Goal: Task Accomplishment & Management: Manage account settings

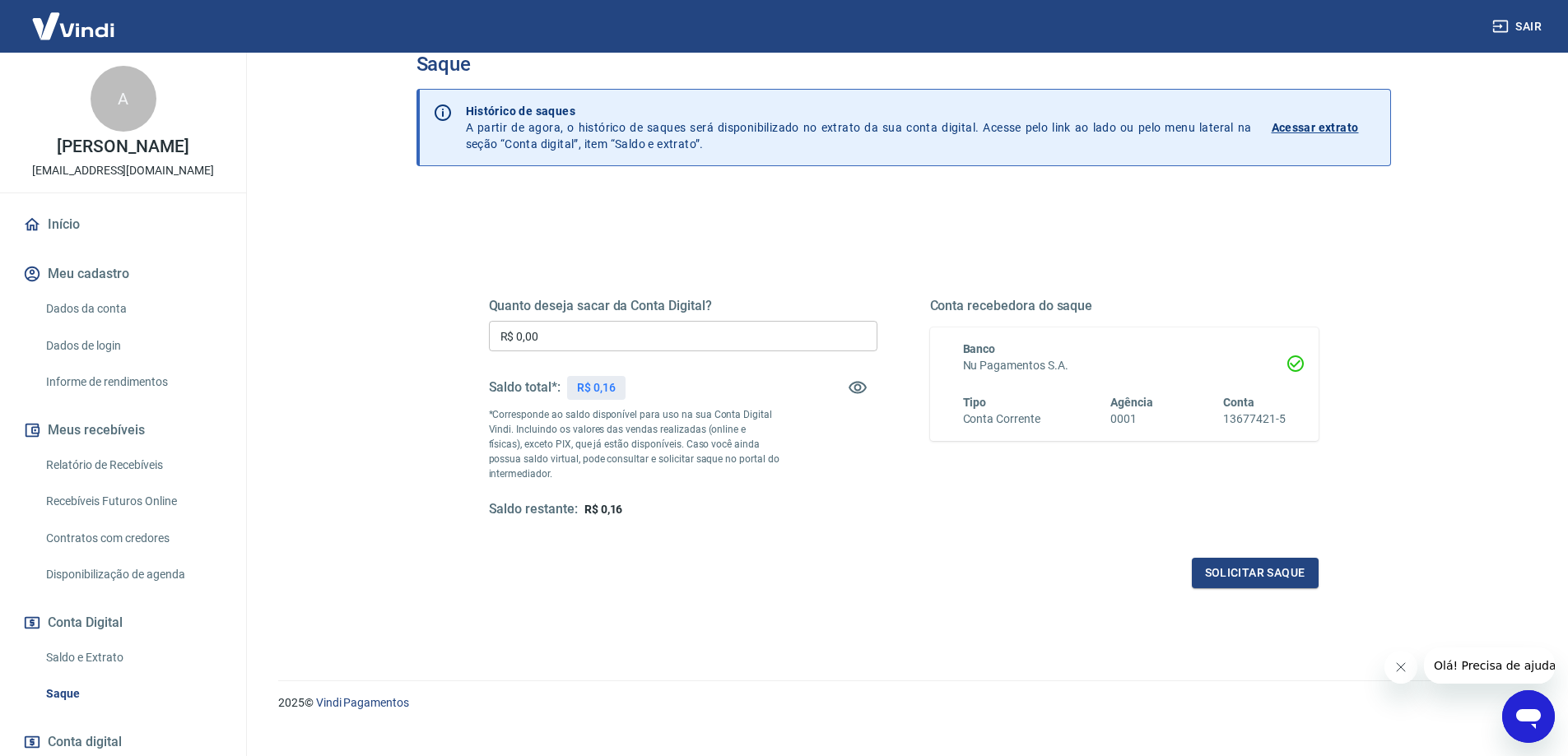
scroll to position [58, 0]
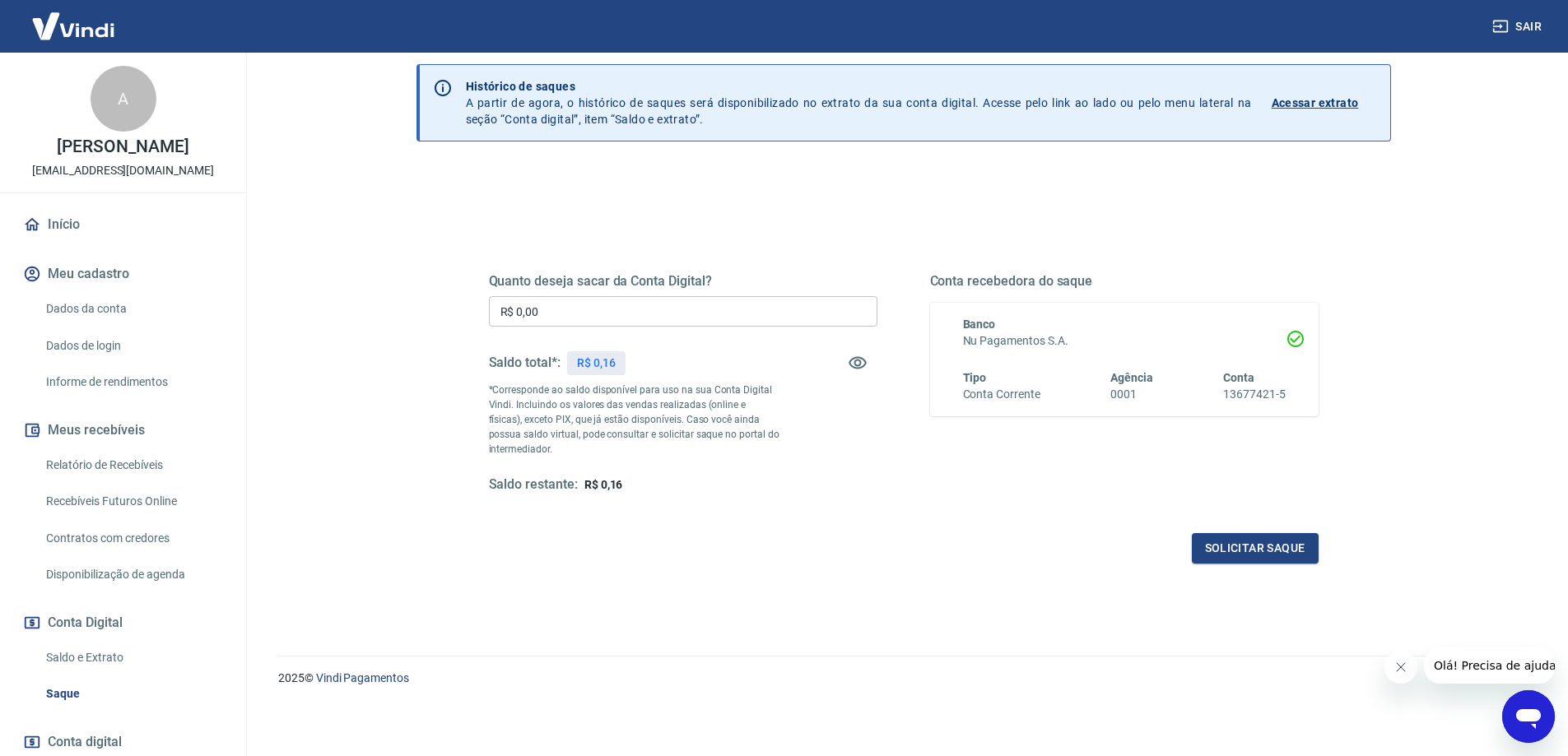
click at [98, 460] on link "Relatório de Recebíveis" at bounding box center [132, 465] width 187 height 33
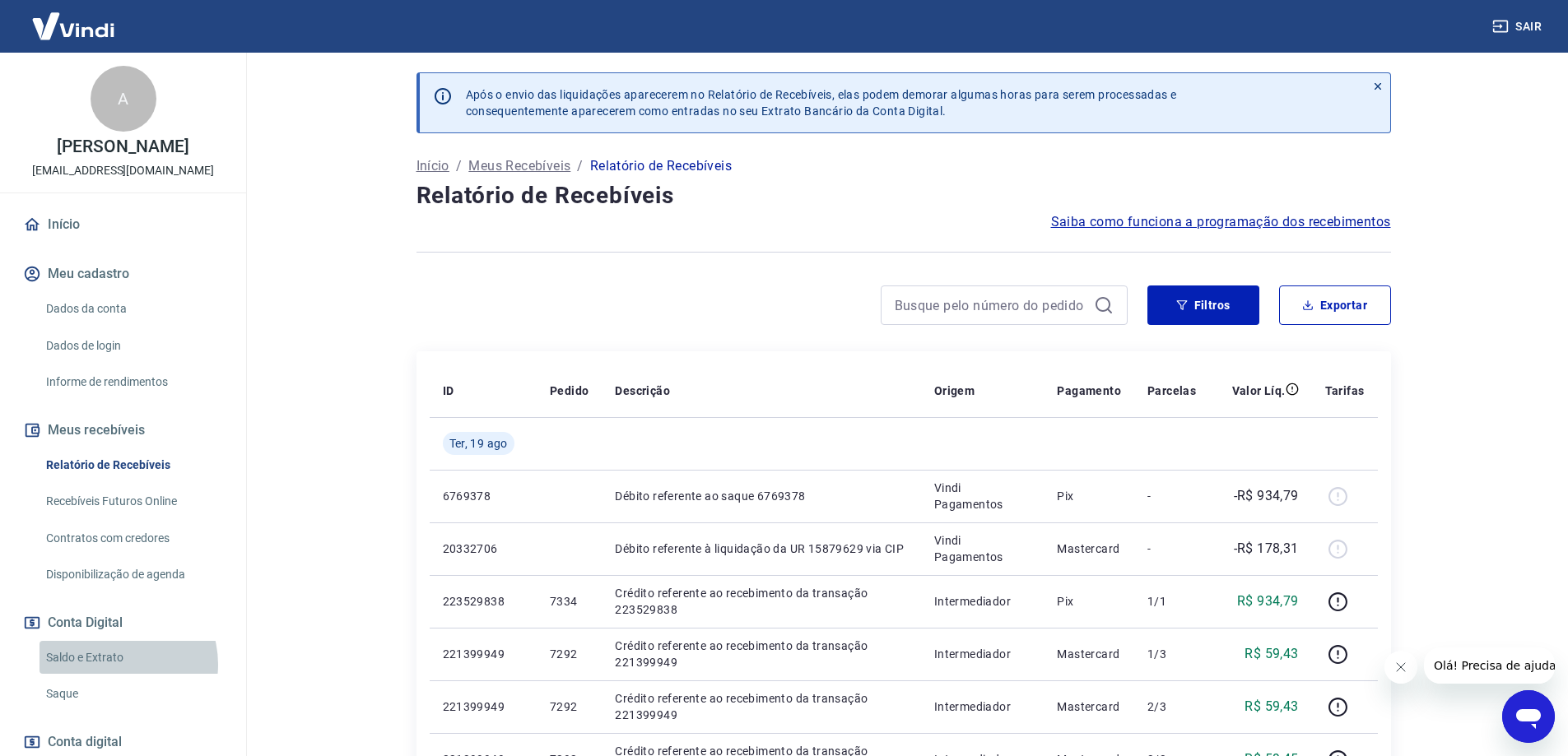
click at [114, 664] on link "Saldo e Extrato" at bounding box center [132, 658] width 187 height 33
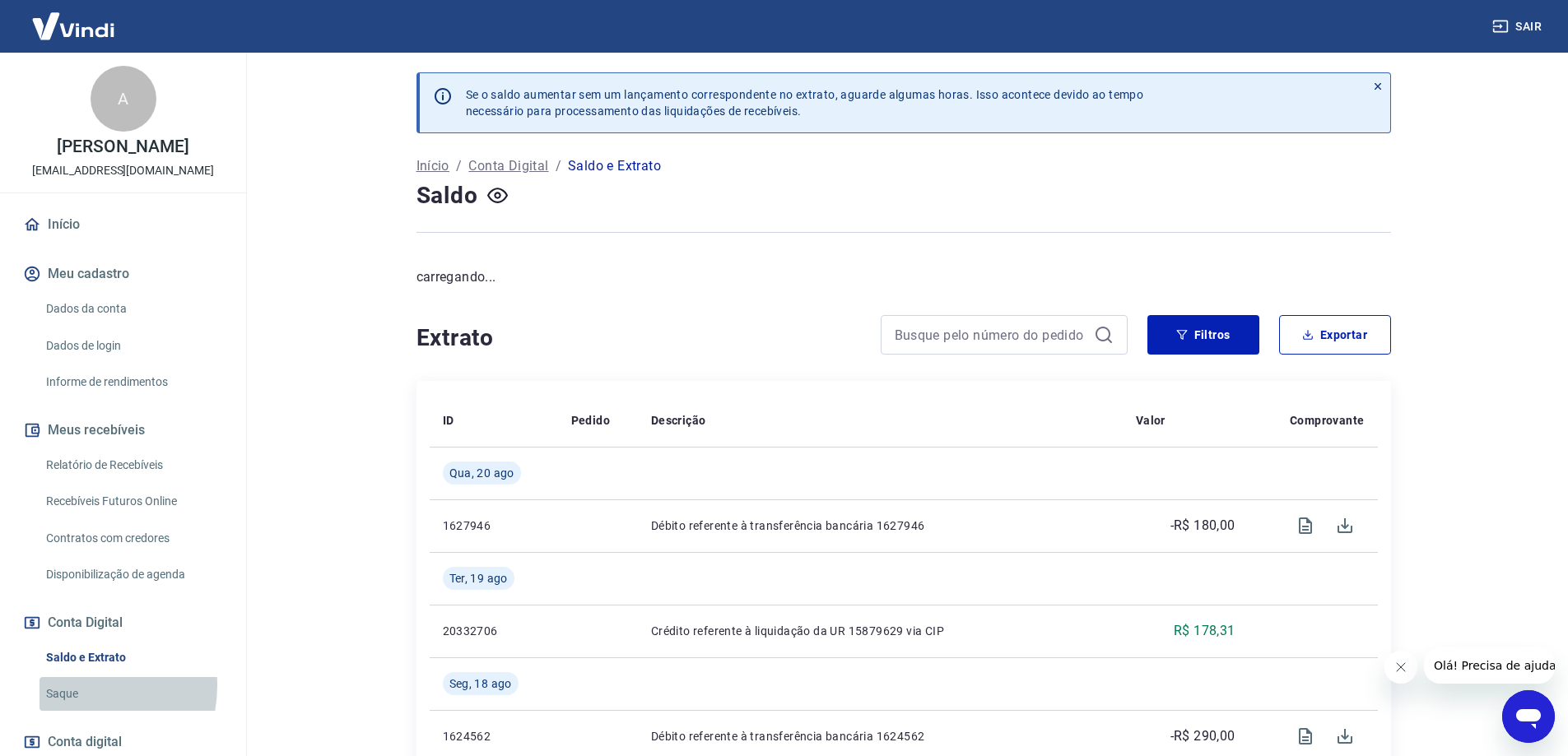
click at [71, 685] on link "Saque" at bounding box center [132, 694] width 187 height 33
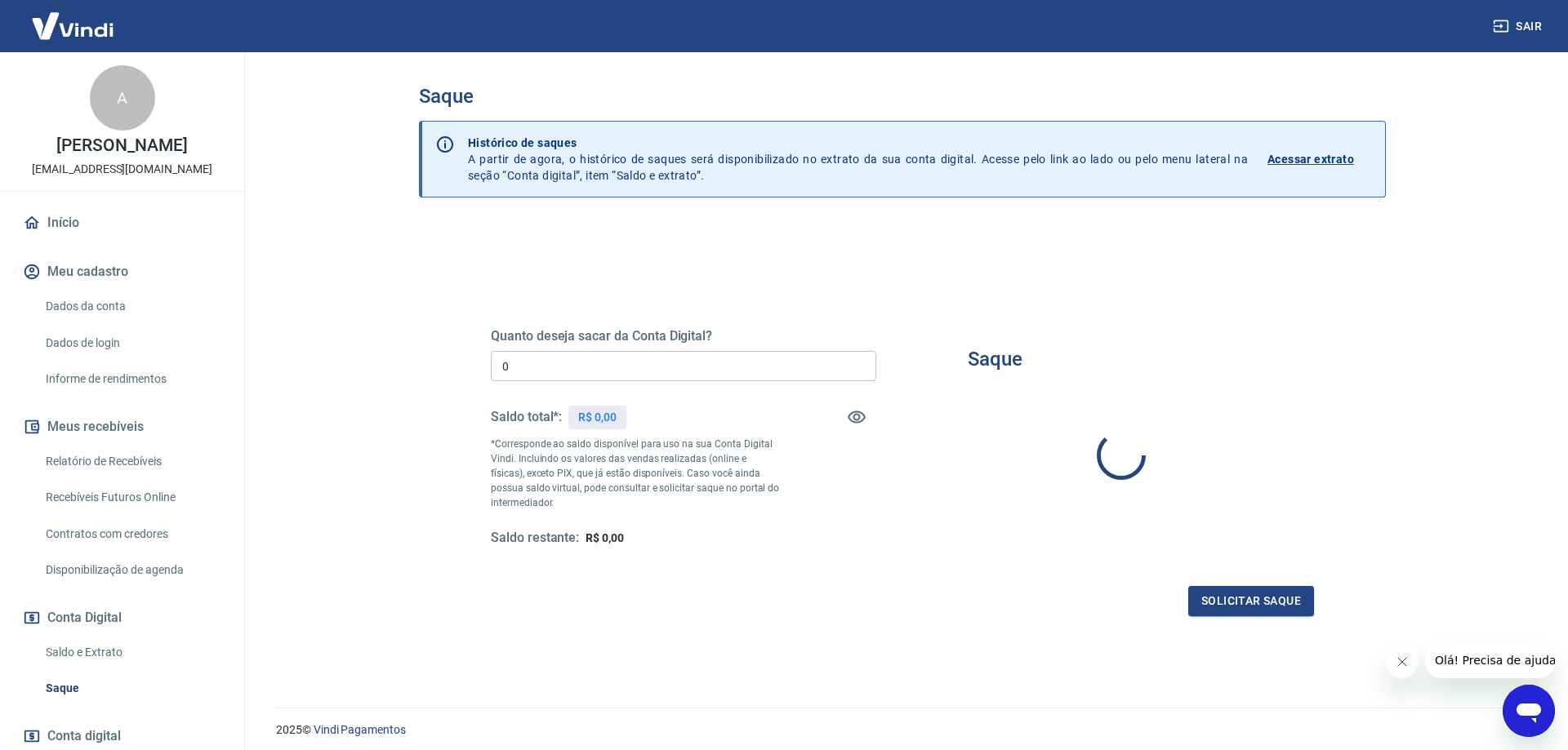
type input "R$ 0,00"
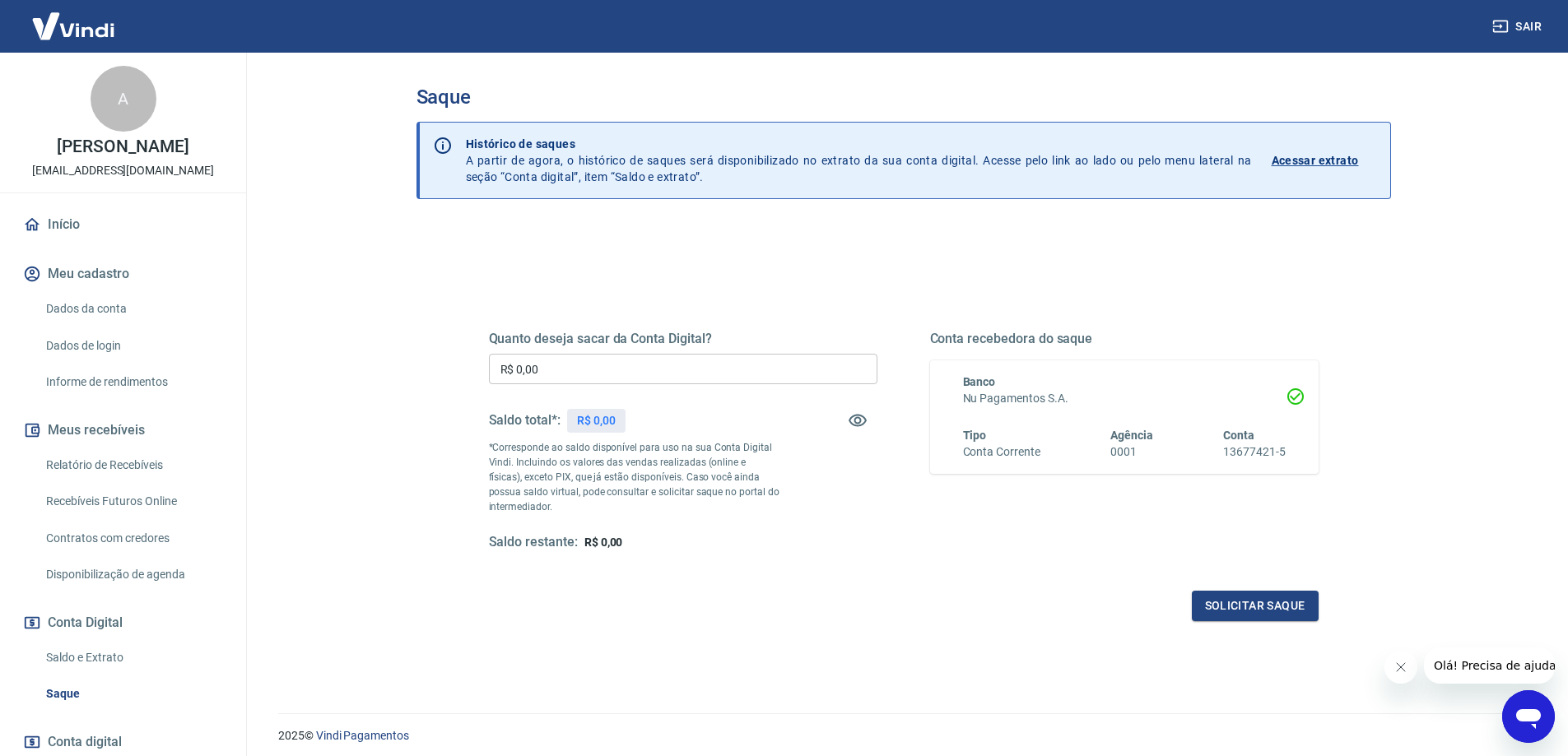
click at [99, 661] on link "Saldo e Extrato" at bounding box center [132, 658] width 187 height 33
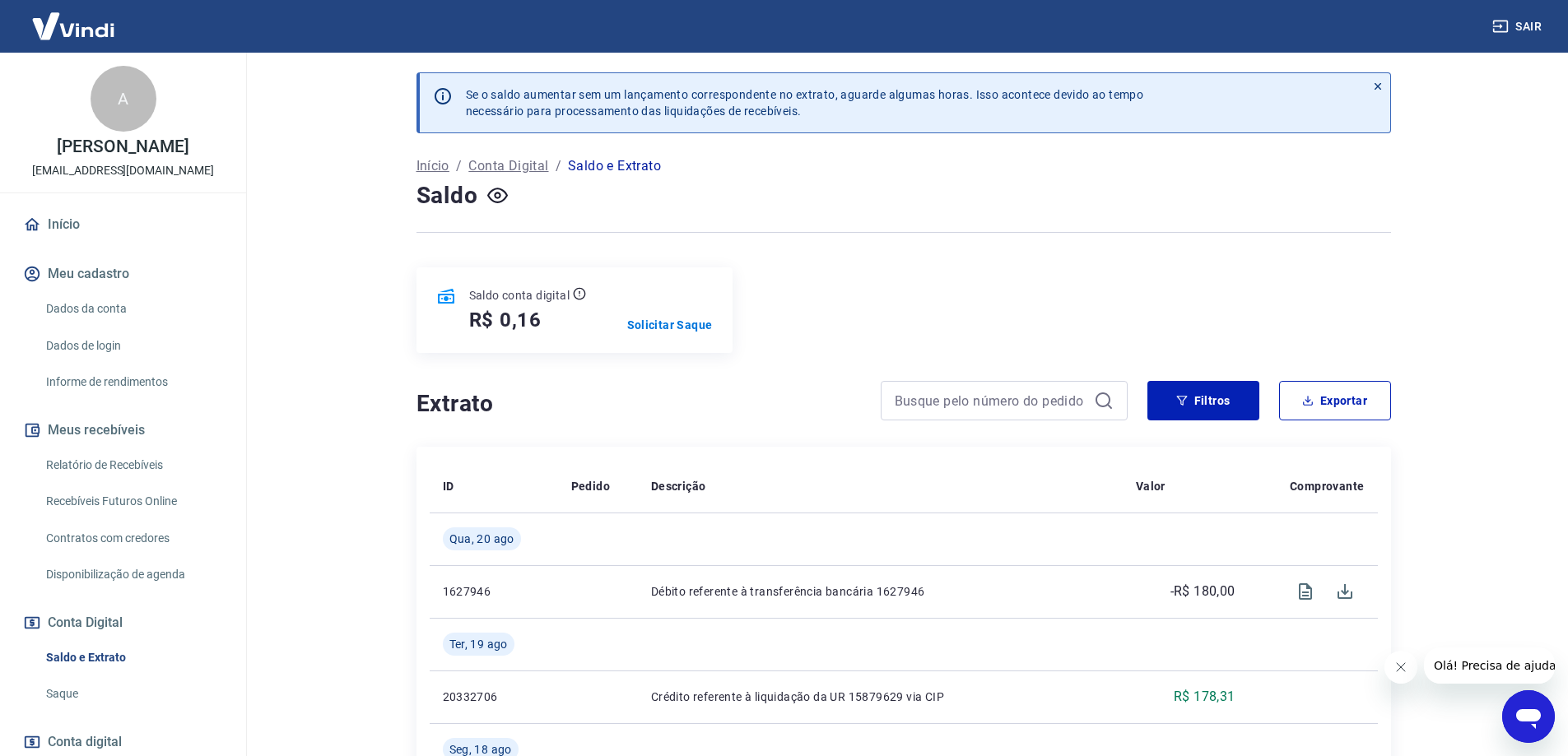
click at [69, 210] on link "Início" at bounding box center [123, 224] width 206 height 36
